Goal: Transaction & Acquisition: Purchase product/service

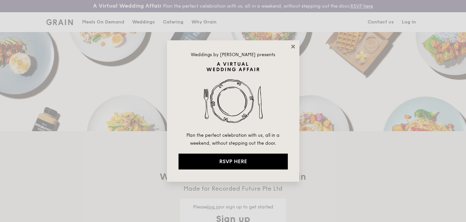
click at [293, 48] on icon at bounding box center [293, 47] width 6 height 6
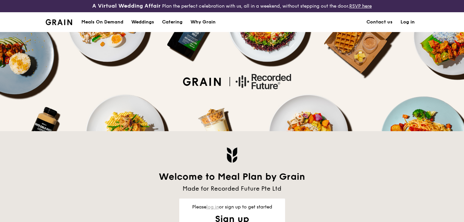
click at [213, 208] on link "log in" at bounding box center [213, 208] width 13 height 6
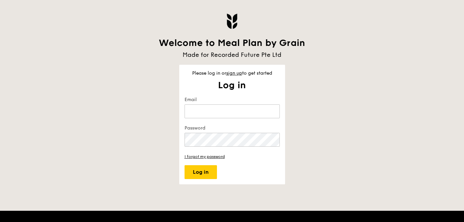
click at [268, 111] on keeper-lock "Open Keeper Popup" at bounding box center [272, 112] width 8 height 8
click at [227, 115] on input "Email" at bounding box center [232, 112] width 95 height 14
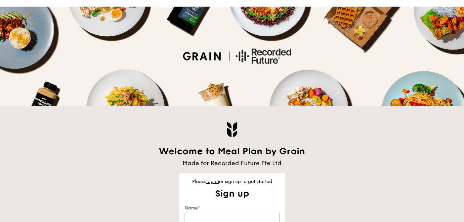
scroll to position [32, 0]
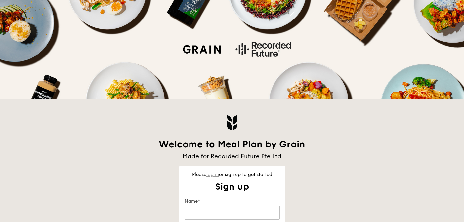
click at [209, 174] on link "log in" at bounding box center [213, 175] width 13 height 6
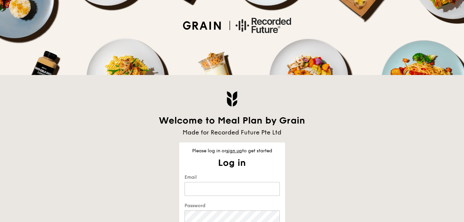
scroll to position [59, 0]
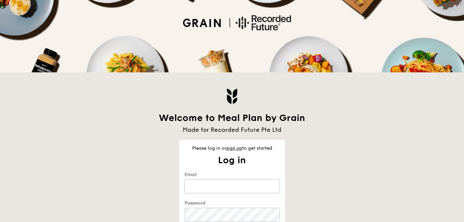
click at [208, 184] on input "Email" at bounding box center [232, 187] width 95 height 14
click at [270, 187] on keeper-lock "Open Keeper Popup" at bounding box center [272, 187] width 8 height 8
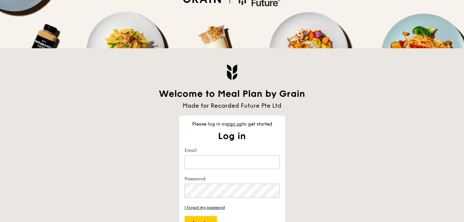
scroll to position [83, 0]
drag, startPoint x: 250, startPoint y: 198, endPoint x: 253, endPoint y: 99, distance: 98.3
click at [253, 105] on keeper-draggable-element at bounding box center [242, 159] width 115 height 108
type input "susie.chua@recordedfuture.com"
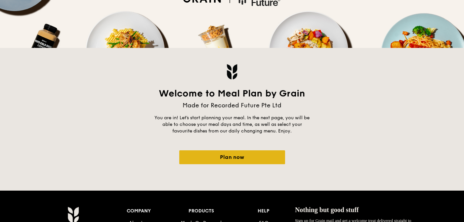
click at [240, 158] on link "Plan now" at bounding box center [232, 158] width 106 height 14
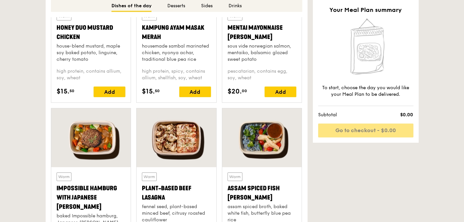
scroll to position [555, 0]
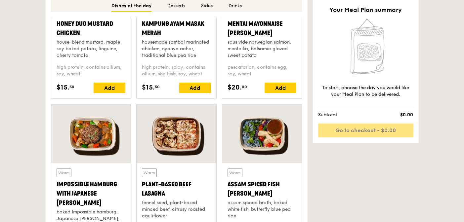
click at [242, 177] on div "Warm Assam Spiced Fish Curry assam spiced broth, baked white fish, butterfly bl…" at bounding box center [262, 194] width 69 height 51
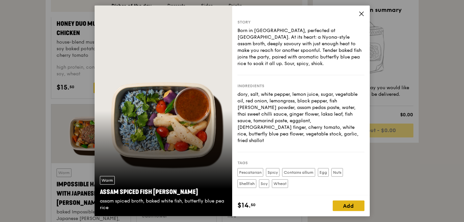
click at [348, 202] on div "Add" at bounding box center [349, 206] width 32 height 11
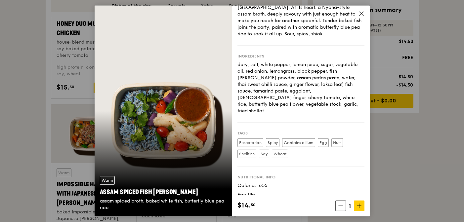
scroll to position [50, 0]
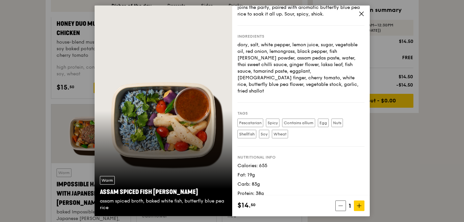
click at [361, 16] on icon at bounding box center [362, 14] width 6 height 6
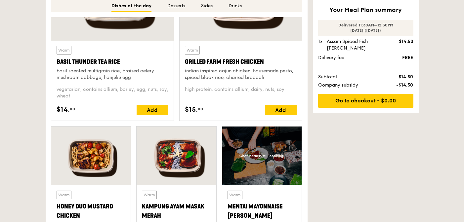
scroll to position [318, 0]
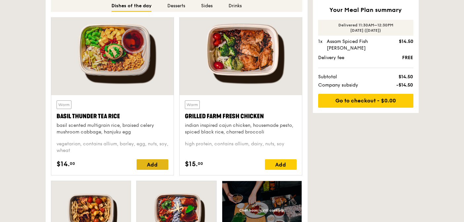
click at [147, 166] on div "Add" at bounding box center [153, 165] width 32 height 11
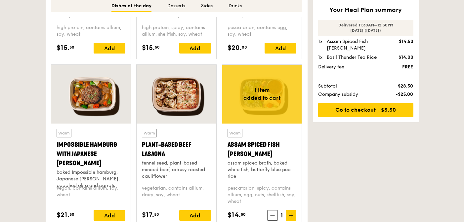
scroll to position [600, 0]
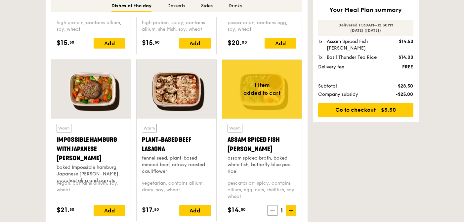
click at [270, 207] on span at bounding box center [272, 211] width 11 height 11
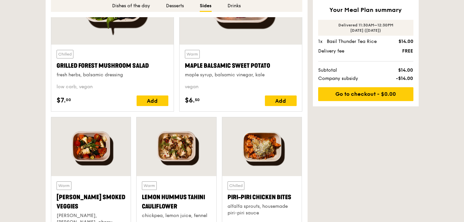
scroll to position [1195, 0]
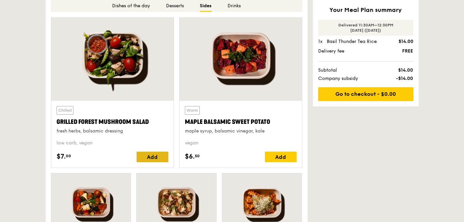
click at [146, 158] on div "Add" at bounding box center [153, 157] width 32 height 11
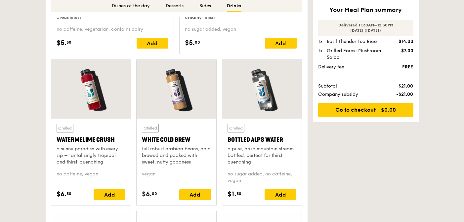
scroll to position [1680, 0]
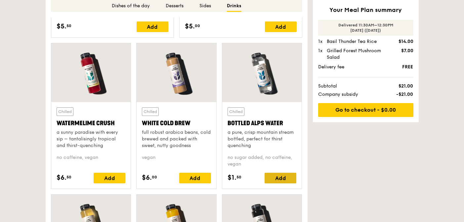
click at [287, 173] on div "Add" at bounding box center [281, 178] width 32 height 11
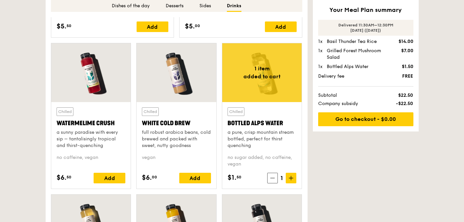
click at [287, 173] on span at bounding box center [291, 178] width 11 height 11
click at [351, 120] on link "Go to checkout - $0.00" at bounding box center [365, 120] width 95 height 14
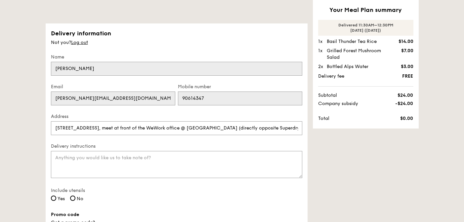
scroll to position [67, 0]
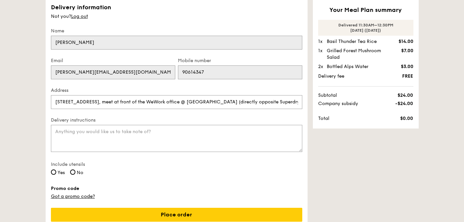
click at [81, 171] on span "No" at bounding box center [80, 173] width 7 height 6
click at [75, 171] on input "No" at bounding box center [72, 172] width 5 height 5
radio input "true"
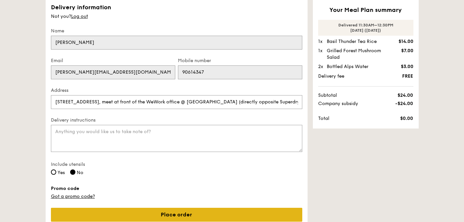
click at [150, 212] on link "Place order" at bounding box center [177, 215] width 252 height 14
